Goal: Find specific page/section: Find specific page/section

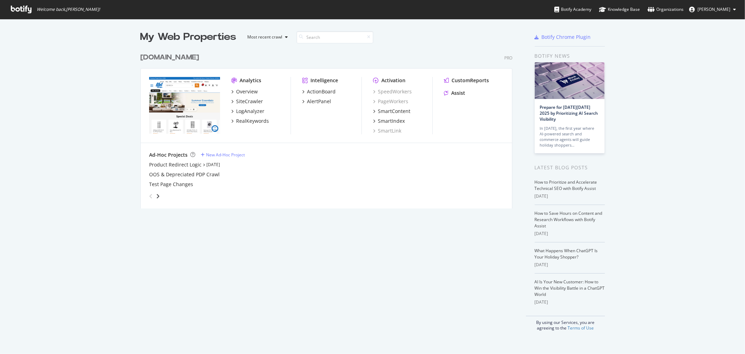
scroll to position [348, 734]
click at [146, 56] on div "[DOMAIN_NAME]" at bounding box center [169, 57] width 59 height 10
